Goal: Information Seeking & Learning: Understand process/instructions

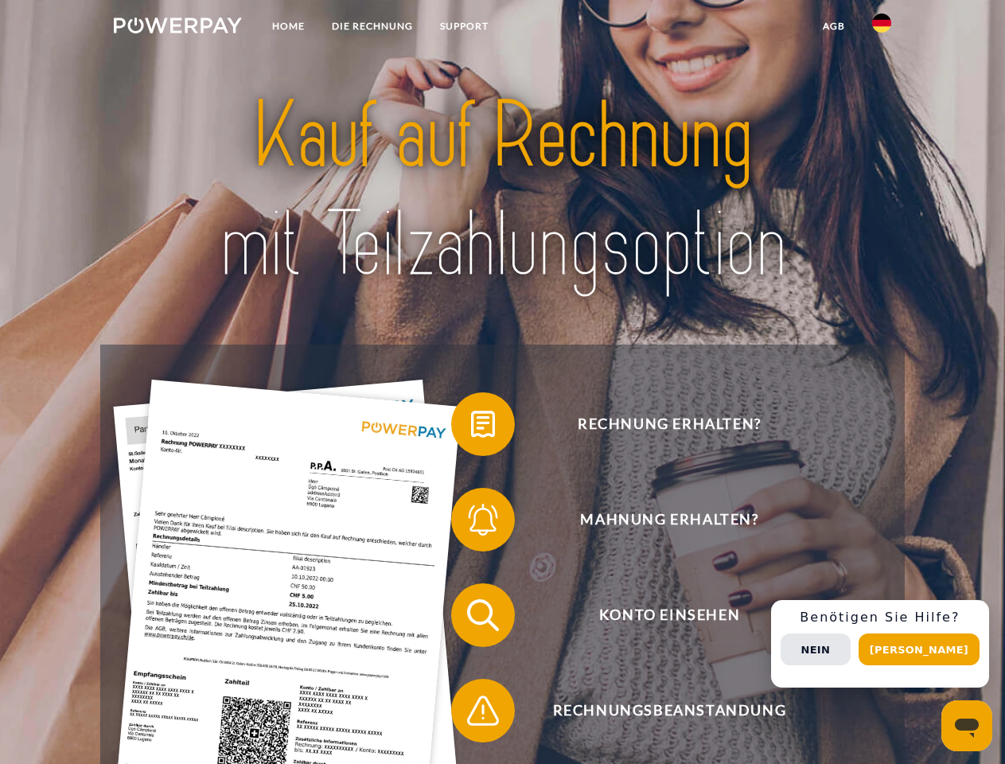
click at [177, 28] on img at bounding box center [178, 26] width 128 height 16
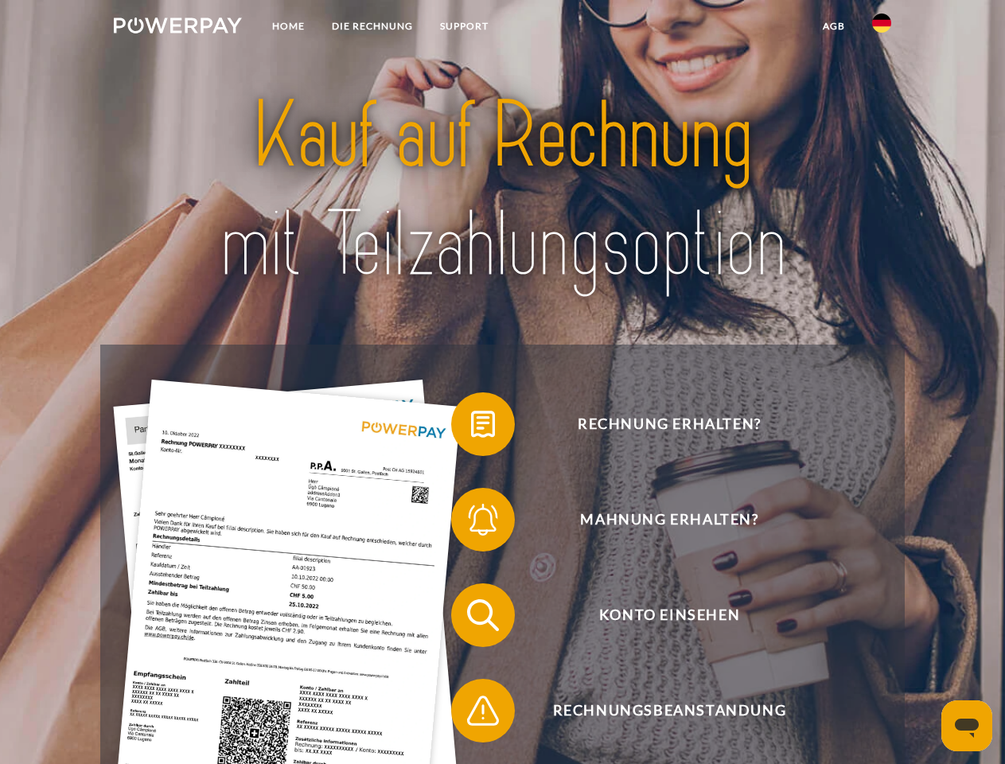
click at [881, 28] on img at bounding box center [881, 23] width 19 height 19
click at [833, 26] on link "agb" at bounding box center [833, 26] width 49 height 29
click at [471, 427] on span at bounding box center [459, 424] width 80 height 80
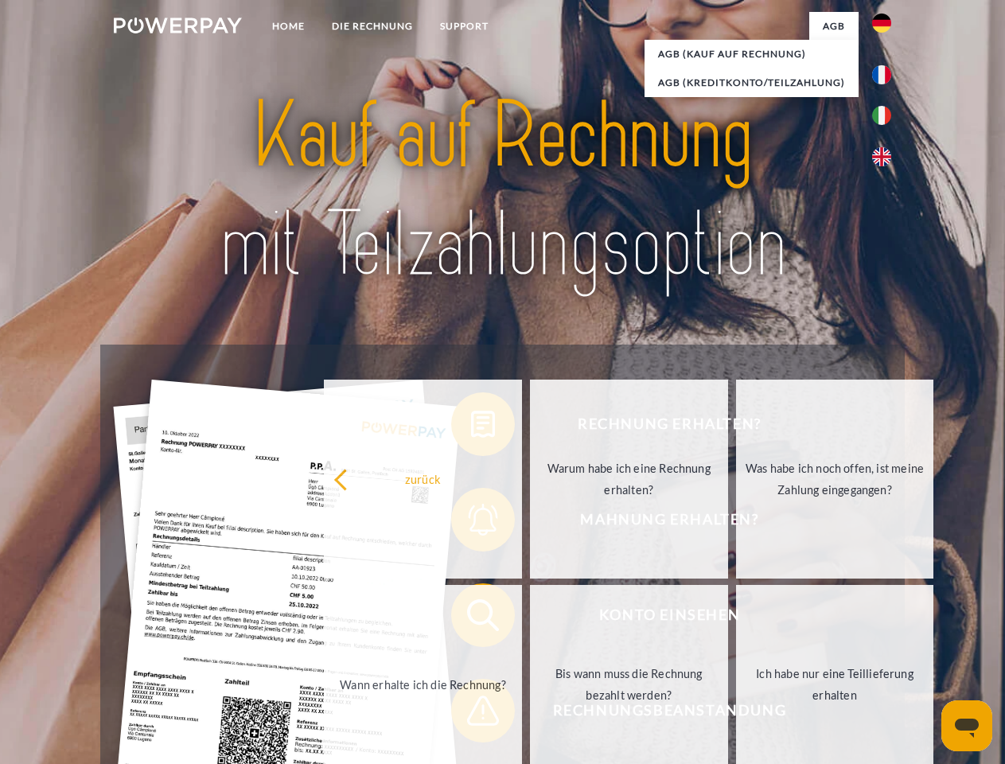
click at [471, 523] on div "zurück Warum habe ich eine Rechnung erhalten? Was habe ich noch offen, ist mein…" at bounding box center [629, 581] width 643 height 410
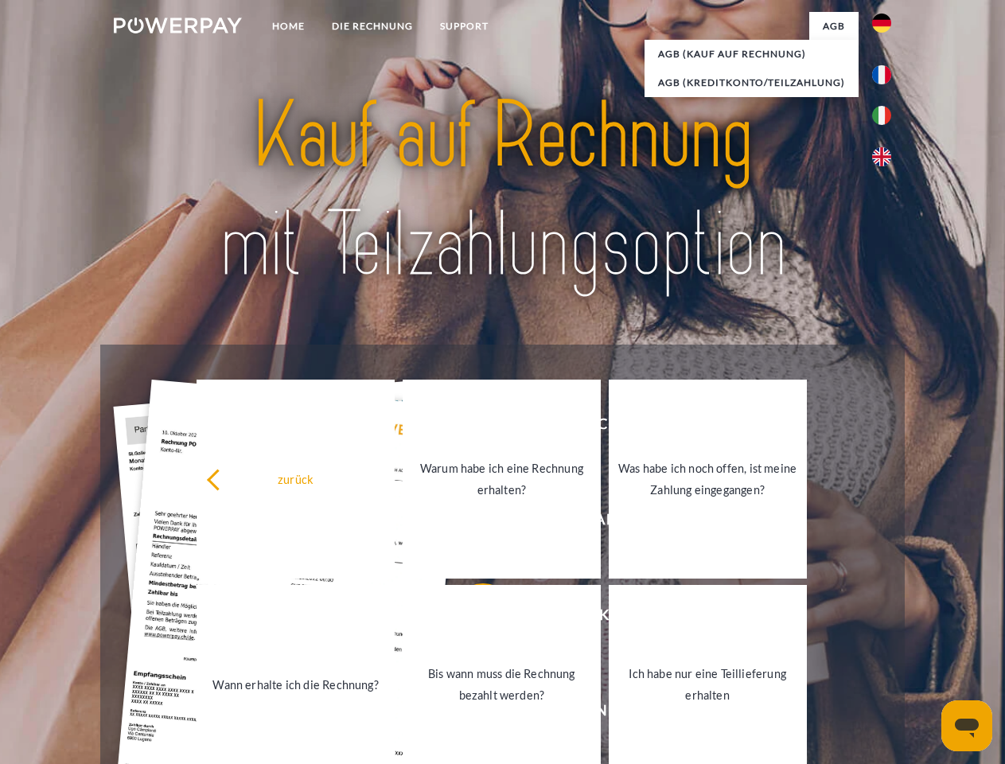
click at [471, 618] on link "Bis wann muss die Rechnung bezahlt werden?" at bounding box center [502, 684] width 198 height 199
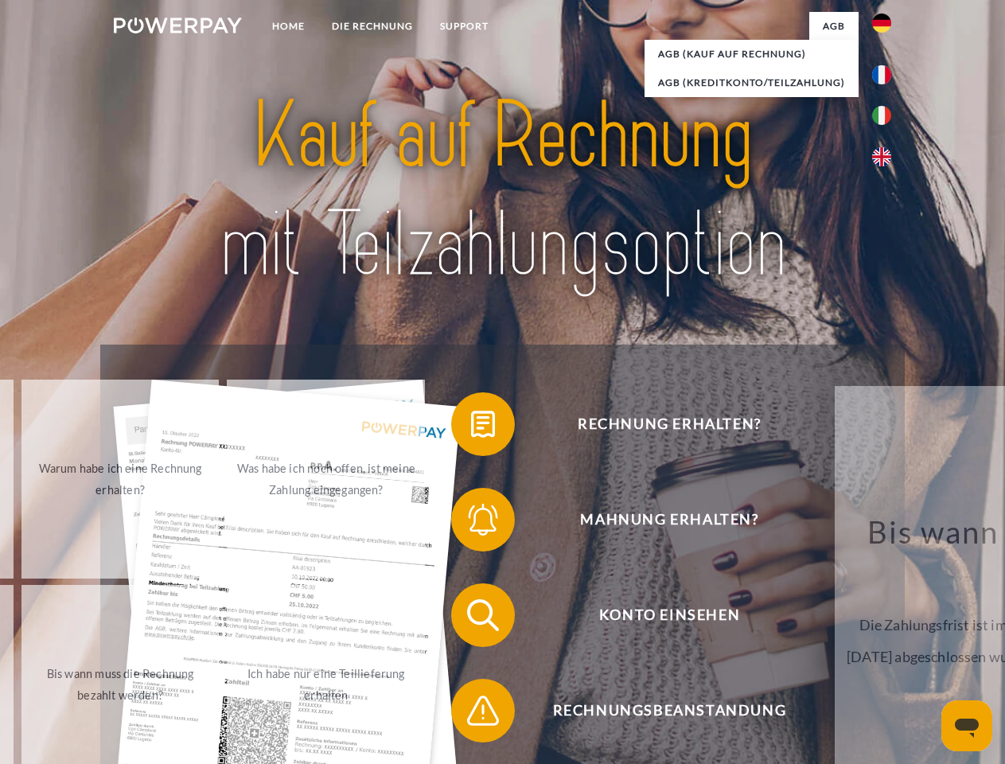
click at [471, 714] on span at bounding box center [459, 711] width 80 height 80
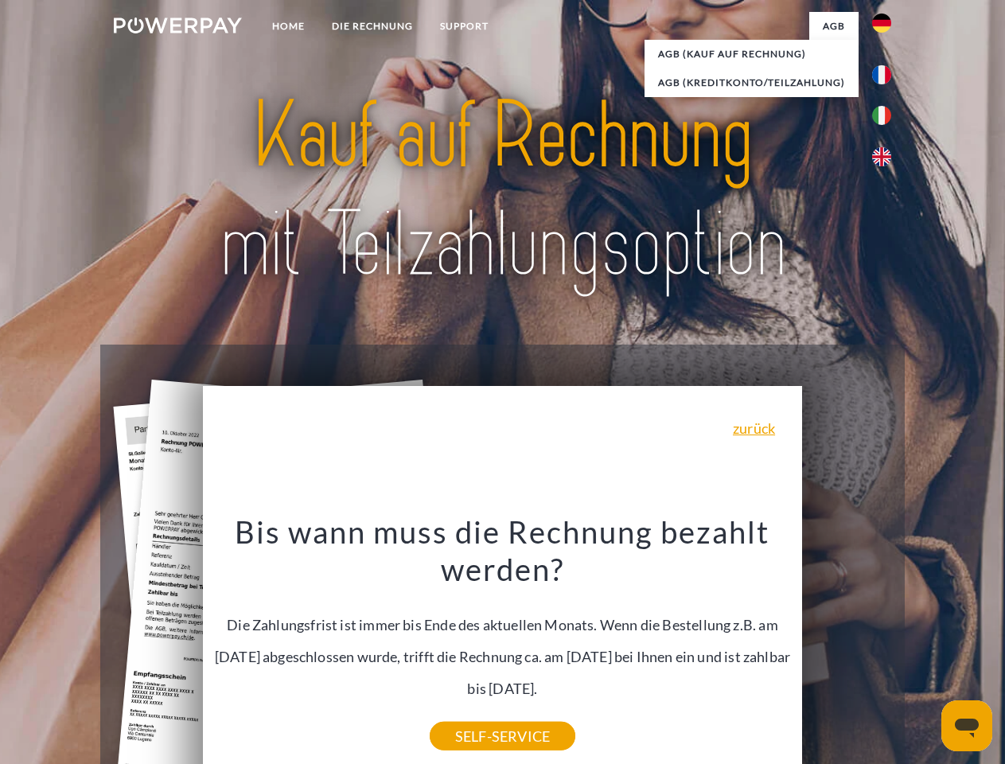
click at [885, 644] on div "Rechnung erhalten? Mahnung erhalten? Konto einsehen" at bounding box center [501, 662] width 803 height 636
click at [846, 647] on span "Konto einsehen" at bounding box center [669, 615] width 390 height 64
click at [924, 649] on header "Home DIE RECHNUNG SUPPORT" at bounding box center [502, 549] width 1005 height 1099
